Goal: Navigation & Orientation: Find specific page/section

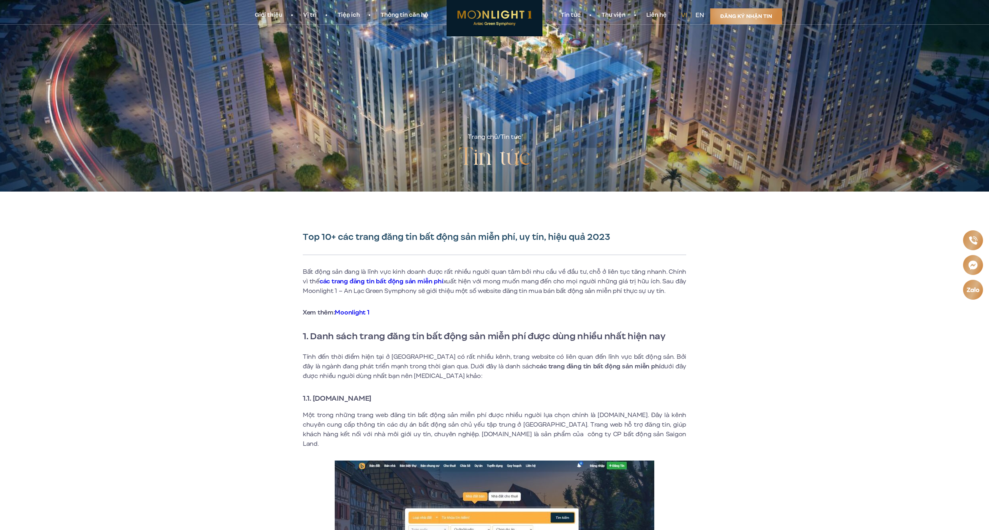
click at [496, 19] on img at bounding box center [494, 18] width 96 height 36
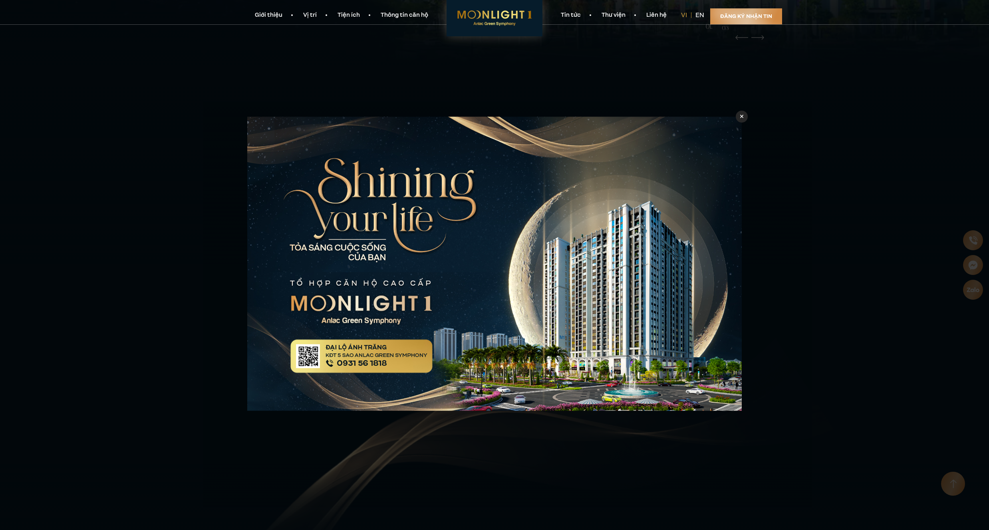
scroll to position [478, 0]
click at [744, 117] on div at bounding box center [741, 117] width 12 height 12
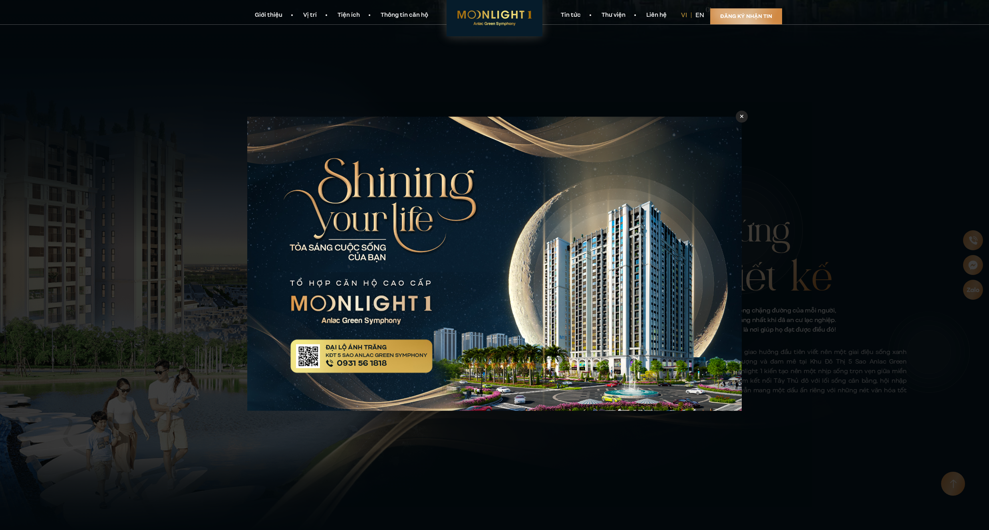
scroll to position [4626, 0]
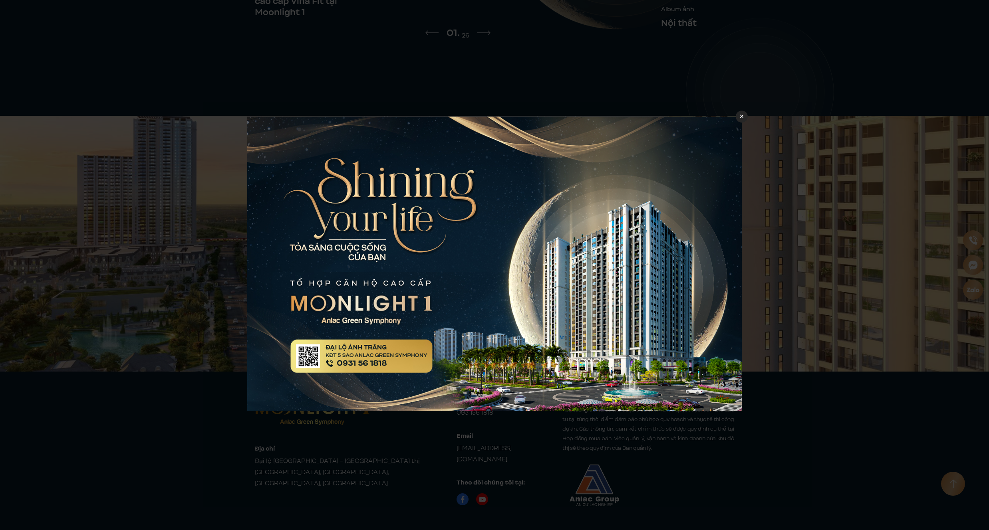
click at [741, 117] on icon at bounding box center [742, 117] width 4 height 6
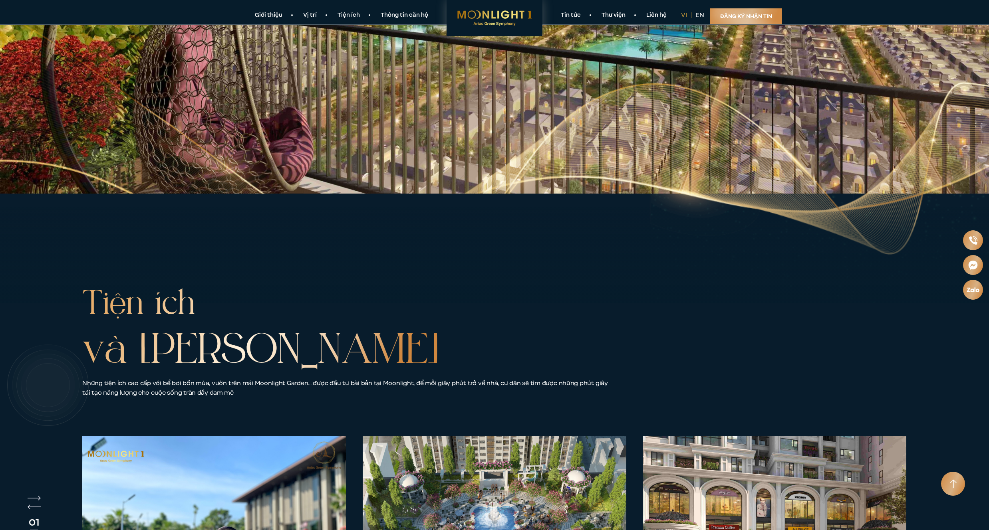
scroll to position [3275, 0]
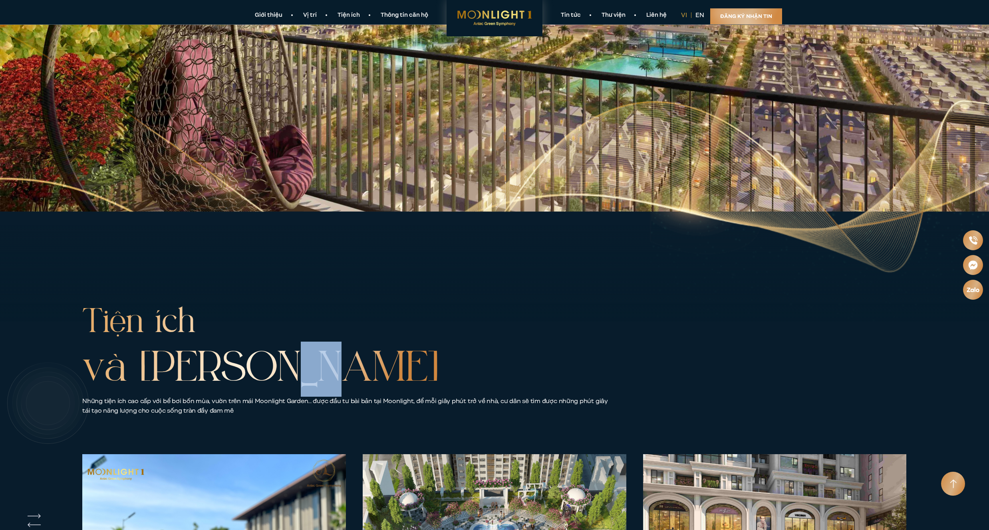
drag, startPoint x: 280, startPoint y: 367, endPoint x: 309, endPoint y: 377, distance: 30.9
click at [309, 377] on h2 "Tiện ích và Cảnh quan" at bounding box center [260, 349] width 357 height 96
click at [313, 374] on h2 "Tiện ích và Cảnh quan" at bounding box center [260, 349] width 357 height 96
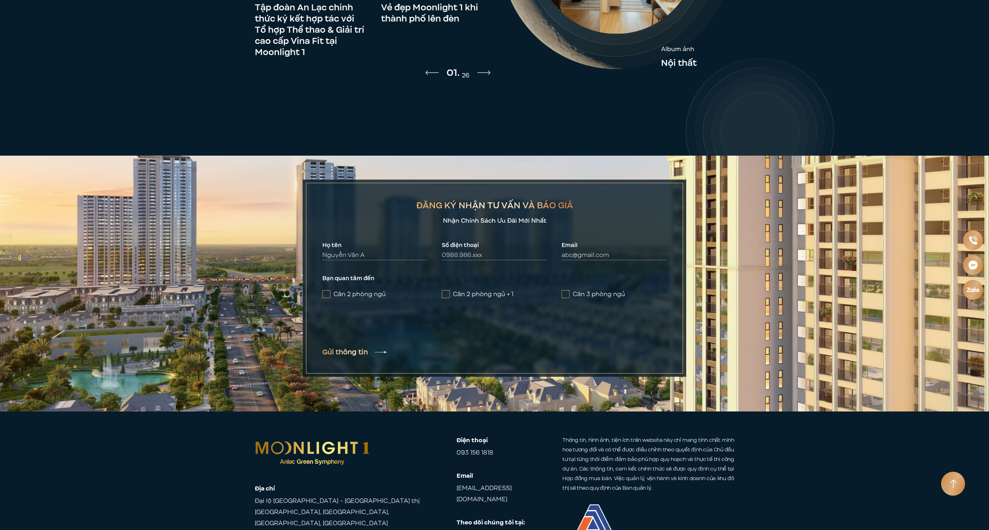
scroll to position [4626, 0]
